Goal: Task Accomplishment & Management: Manage account settings

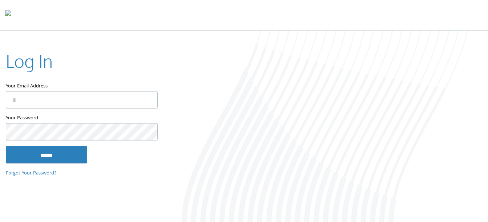
type input "**********"
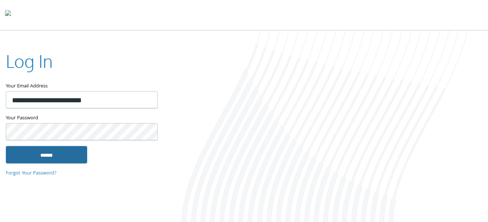
click at [33, 151] on input "******" at bounding box center [46, 154] width 81 height 17
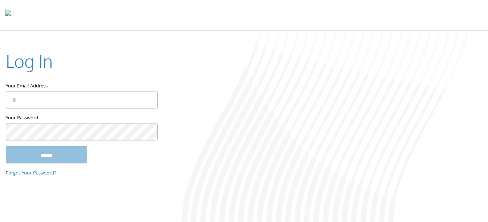
type input "**********"
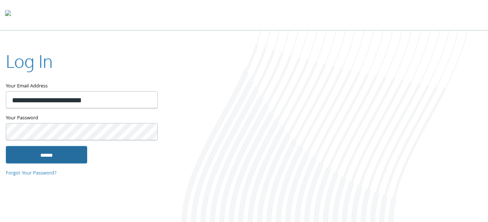
click at [52, 157] on input "******" at bounding box center [46, 154] width 81 height 17
